Goal: Transaction & Acquisition: Download file/media

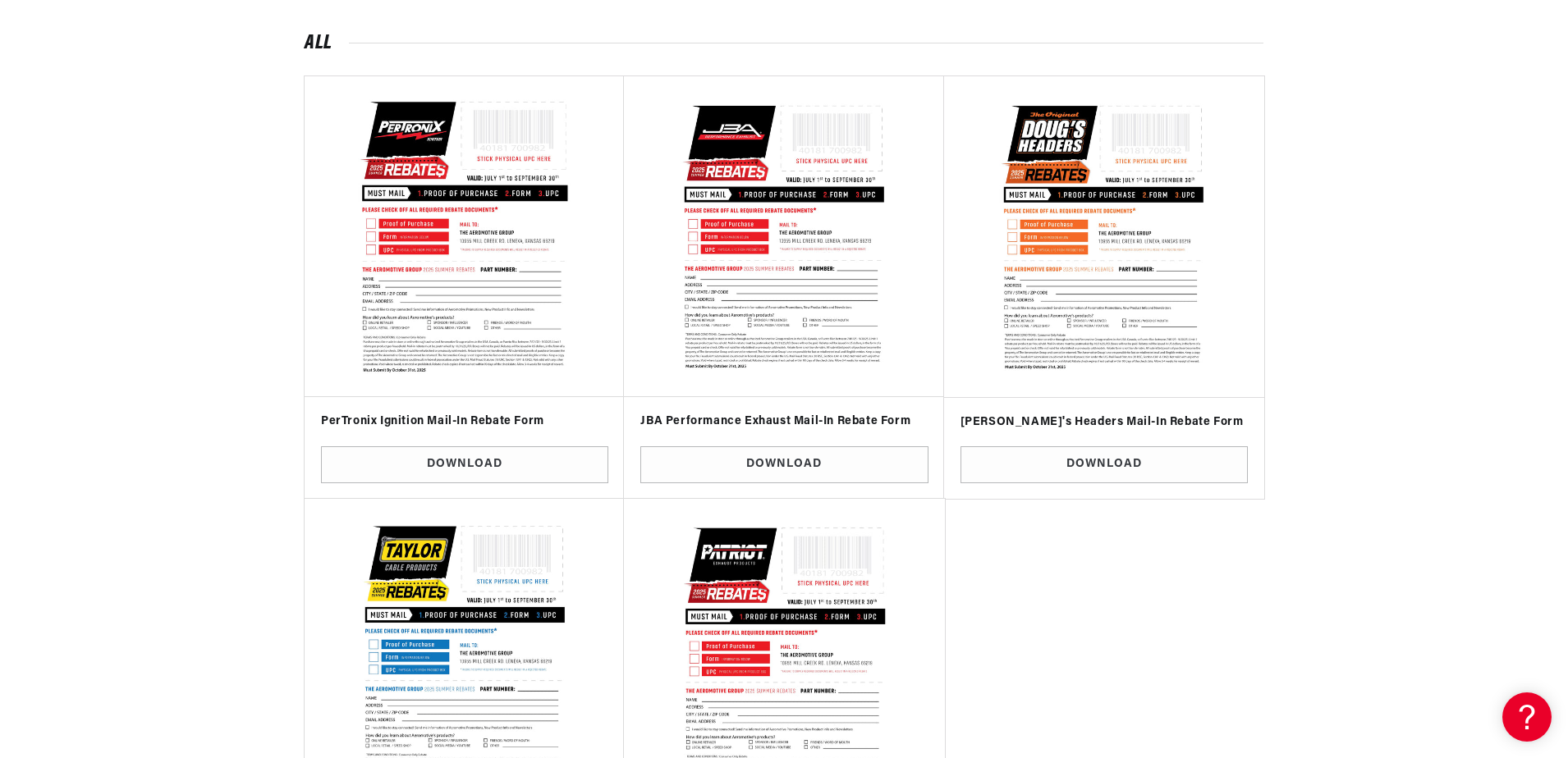
scroll to position [0, 1026]
click at [452, 232] on img at bounding box center [465, 237] width 297 height 297
click at [449, 196] on img at bounding box center [465, 237] width 297 height 297
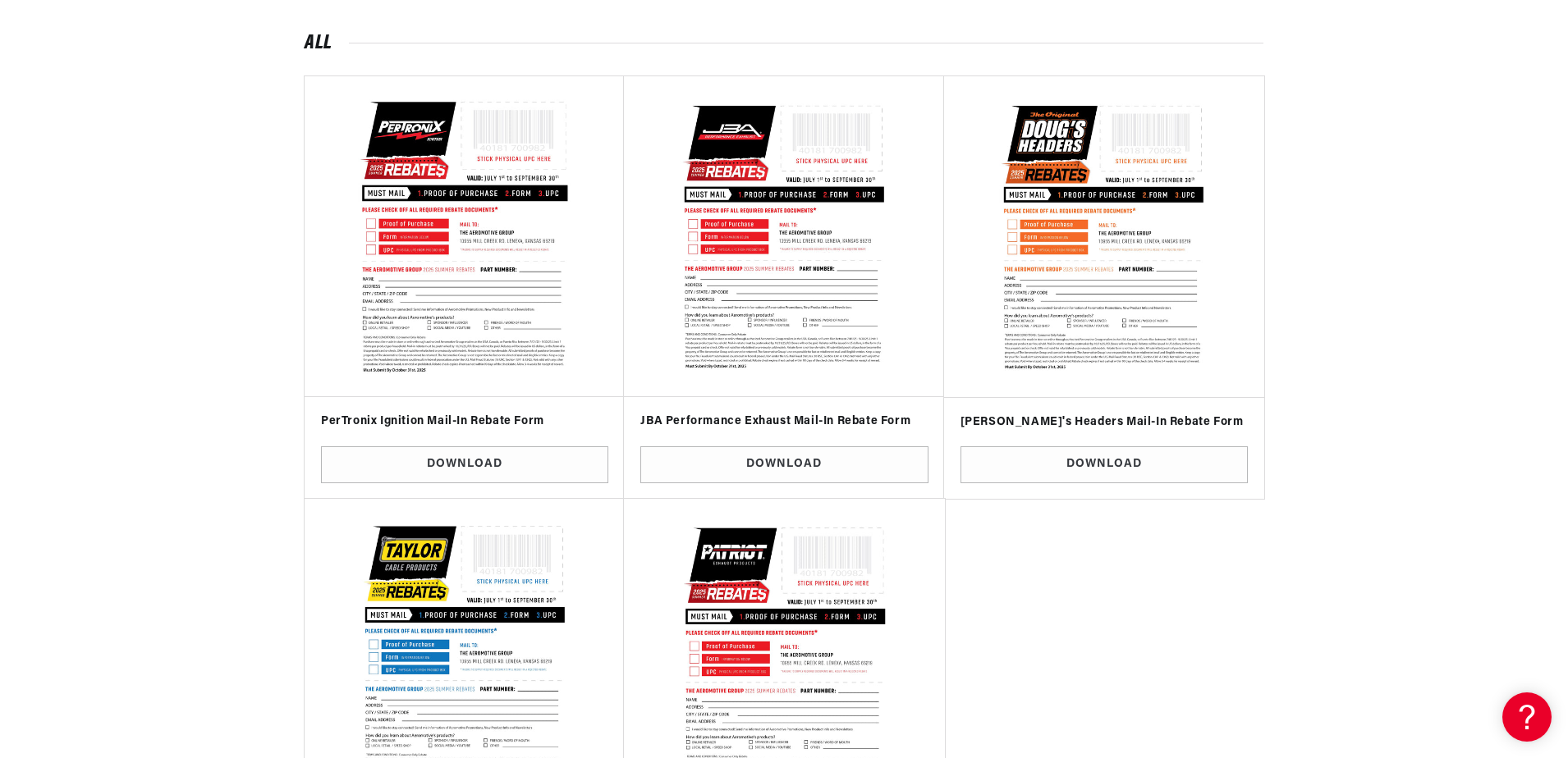
click at [449, 196] on img at bounding box center [465, 237] width 297 height 297
click at [449, 194] on img at bounding box center [465, 237] width 297 height 297
click at [431, 153] on img at bounding box center [465, 237] width 297 height 297
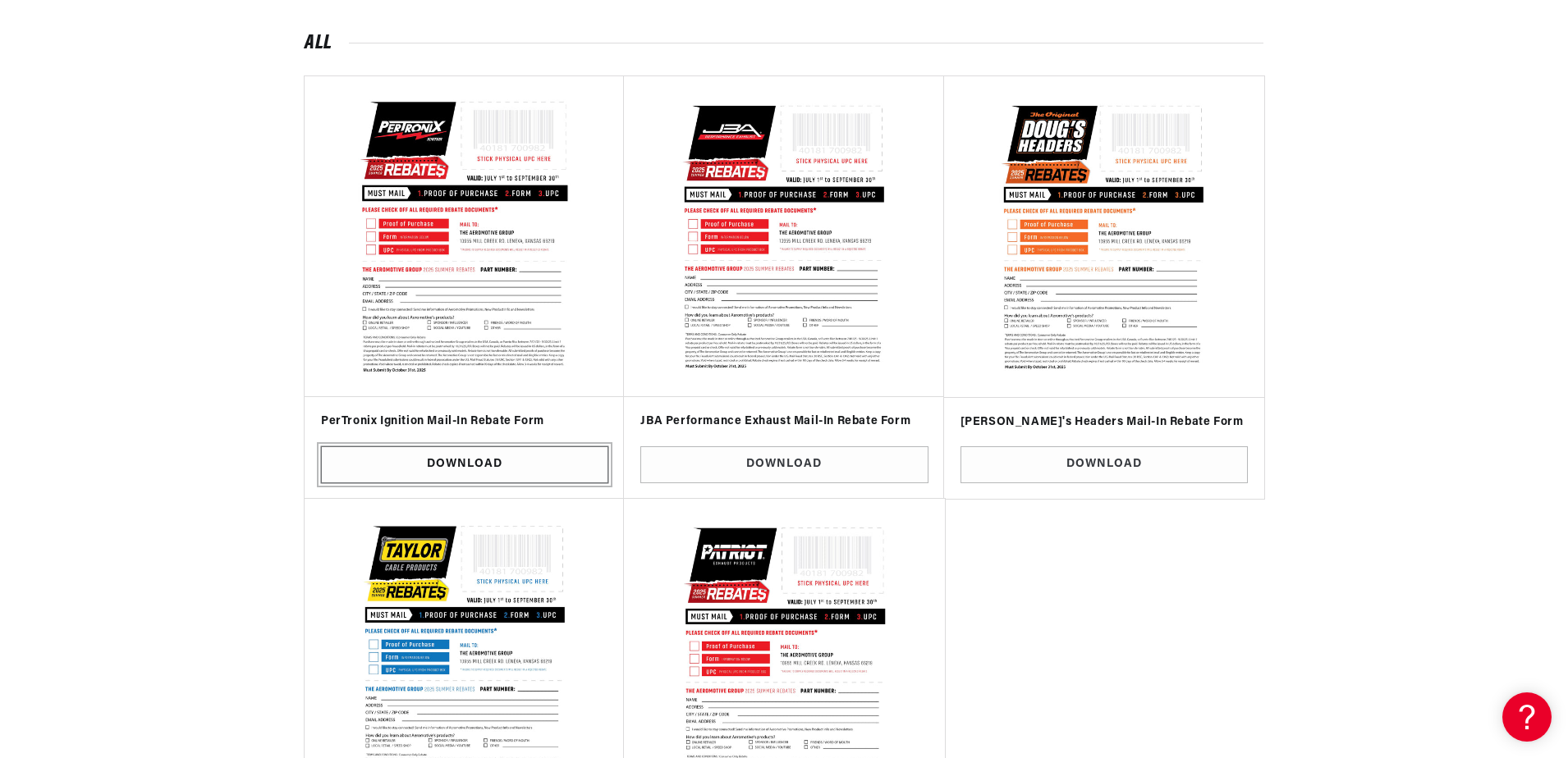
click at [475, 461] on link "Download" at bounding box center [464, 464] width 288 height 37
